Goal: Information Seeking & Learning: Learn about a topic

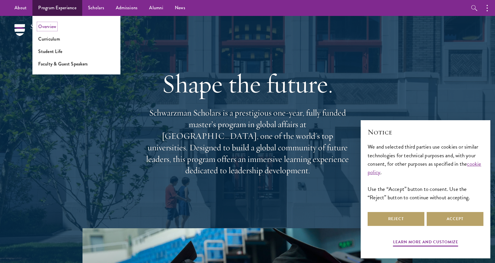
click at [43, 28] on link "Overview" at bounding box center [47, 26] width 18 height 7
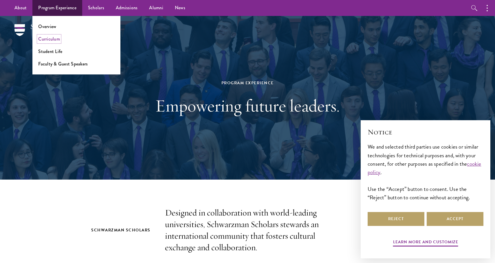
click at [56, 39] on link "Curriculum" at bounding box center [49, 39] width 22 height 7
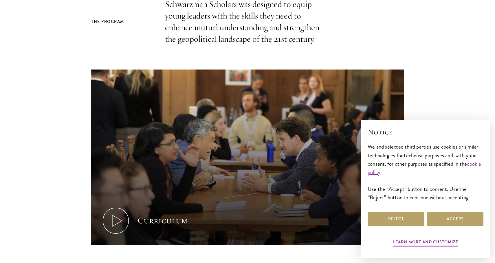
scroll to position [482, 0]
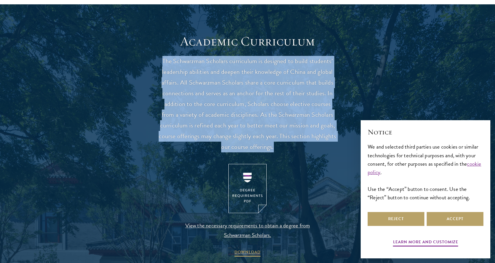
drag, startPoint x: 0, startPoint y: 0, endPoint x: 158, endPoint y: 47, distance: 164.5
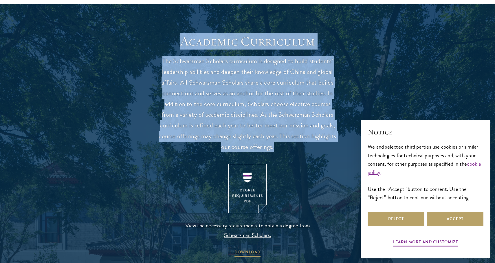
scroll to position [0, 0]
click at [158, 47] on h2 "Academic Curriculum" at bounding box center [247, 41] width 179 height 16
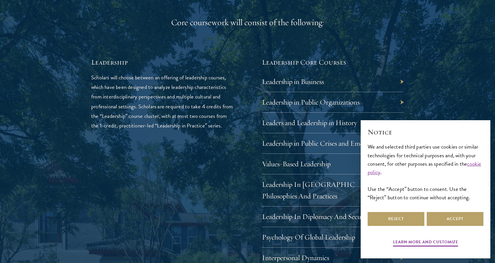
scroll to position [1016, 0]
